Goal: Task Accomplishment & Management: Manage account settings

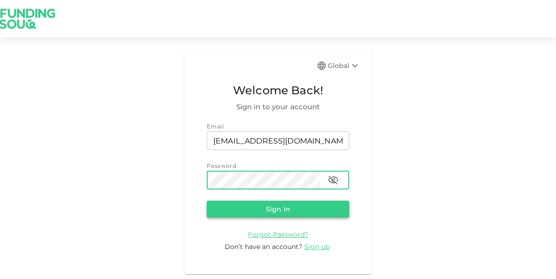
click at [282, 211] on button "Sign in" at bounding box center [278, 209] width 142 height 17
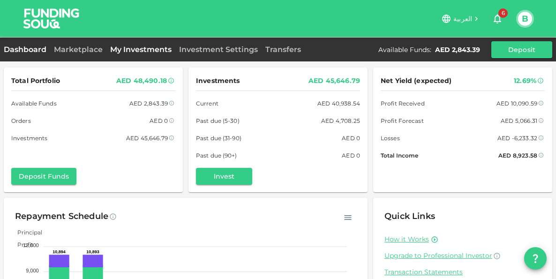
click at [157, 49] on link "My Investments" at bounding box center [140, 49] width 69 height 9
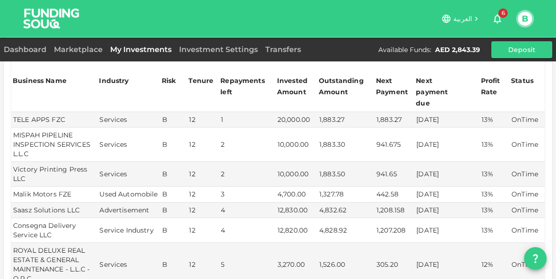
scroll to position [234, 0]
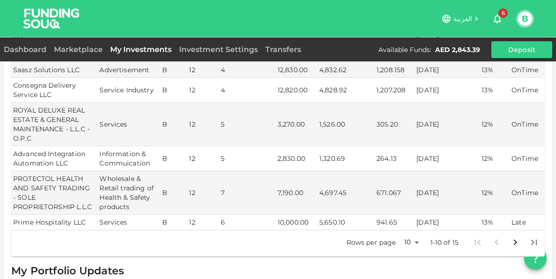
click at [408, 239] on body "العربية 6 B Dashboard Marketplace My Investments Investment Settings Transfers …" at bounding box center [278, 139] width 556 height 279
click at [409, 230] on li "25" at bounding box center [404, 229] width 28 height 17
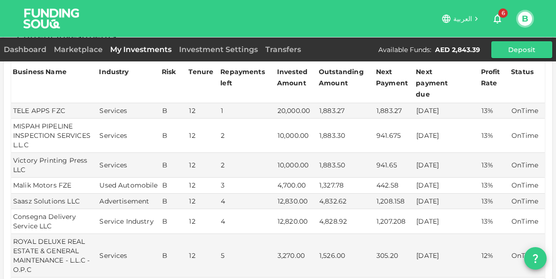
scroll to position [0, 0]
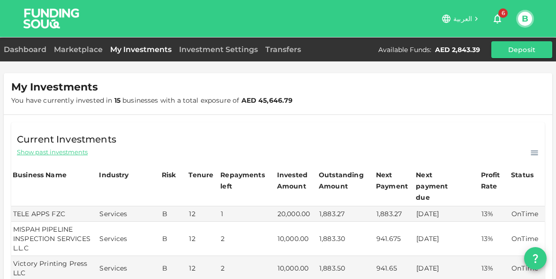
click at [63, 153] on span "Show past investments" at bounding box center [52, 152] width 71 height 9
type input "10"
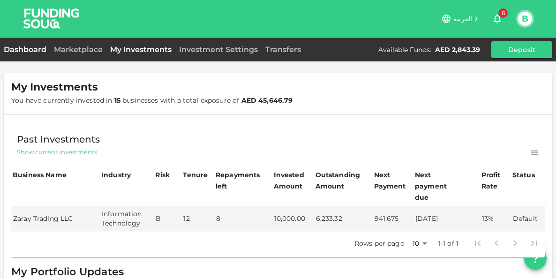
click at [21, 48] on link "Dashboard" at bounding box center [27, 49] width 46 height 9
